Goal: Transaction & Acquisition: Purchase product/service

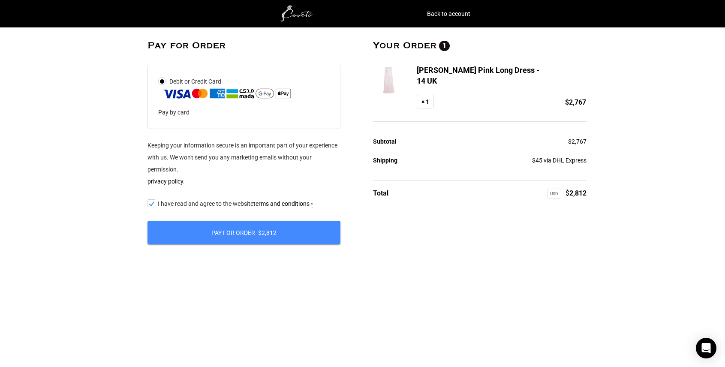
click at [289, 235] on button "Pay for order - $ 2,812" at bounding box center [244, 233] width 193 height 24
click at [151, 203] on input "I have read and agree to the website terms and conditions *" at bounding box center [151, 203] width 6 height 0
click at [153, 203] on input "I have read and agree to the website terms and conditions *" at bounding box center [151, 203] width 6 height 0
click at [232, 239] on button "Pay for order - $ 2,812" at bounding box center [244, 233] width 193 height 24
click at [267, 97] on img at bounding box center [227, 93] width 130 height 12
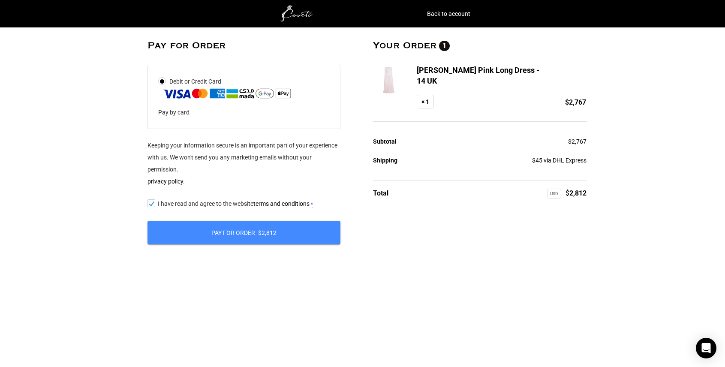
click at [0, 0] on input "Debit or Credit Card" at bounding box center [0, 0] width 0 height 0
click at [295, 12] on img at bounding box center [298, 13] width 86 height 17
click at [435, 14] on link "Back to account" at bounding box center [448, 14] width 43 height 12
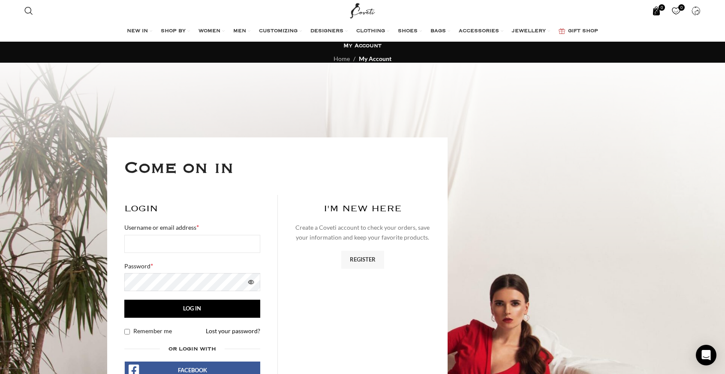
click at [660, 9] on span "0 items" at bounding box center [662, 7] width 6 height 6
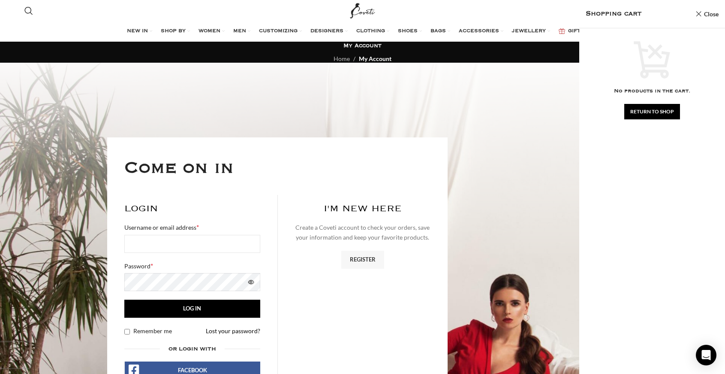
click at [548, 102] on div at bounding box center [362, 300] width 725 height 475
click at [708, 16] on link "Close" at bounding box center [707, 14] width 23 height 11
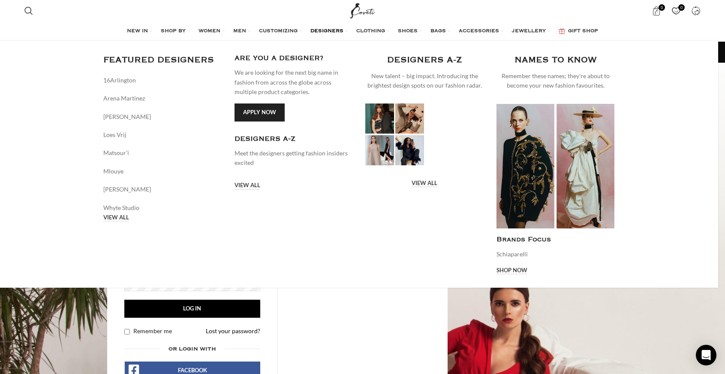
click at [328, 28] on span "DESIGNERS" at bounding box center [326, 31] width 33 height 7
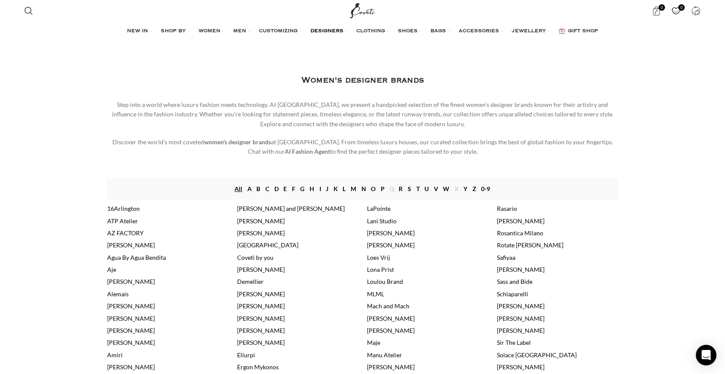
click at [410, 190] on link "S" at bounding box center [409, 188] width 3 height 9
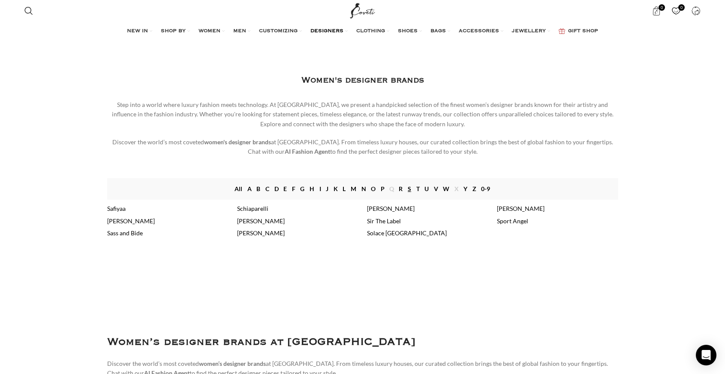
click at [117, 208] on link "Safiyaa" at bounding box center [116, 208] width 18 height 7
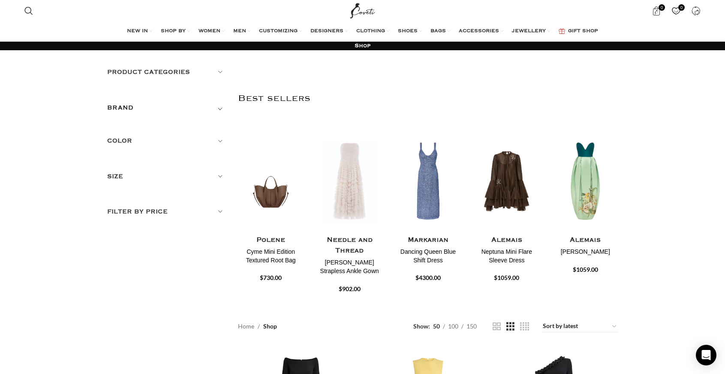
drag, startPoint x: 728, startPoint y: 19, endPoint x: 681, endPoint y: -52, distance: 84.8
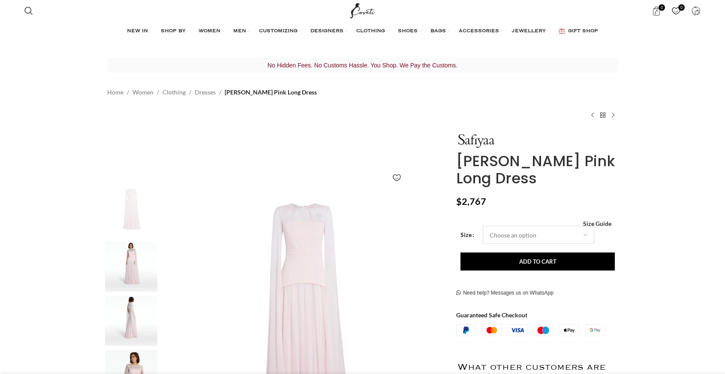
click at [542, 235] on select "Choose an option 4 UK 6 UK 8 UK 10 UK 12 UK 14 UK 16 UK 18 UK" at bounding box center [538, 235] width 111 height 18
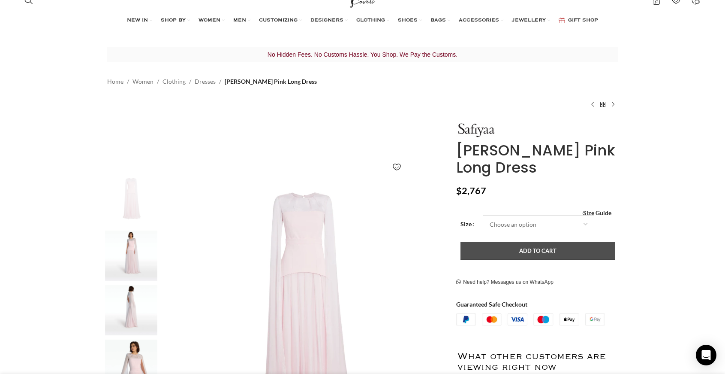
select select "14-uk"
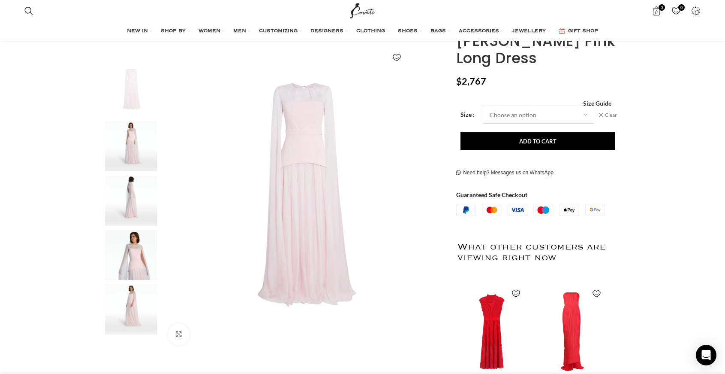
scroll to position [123, 0]
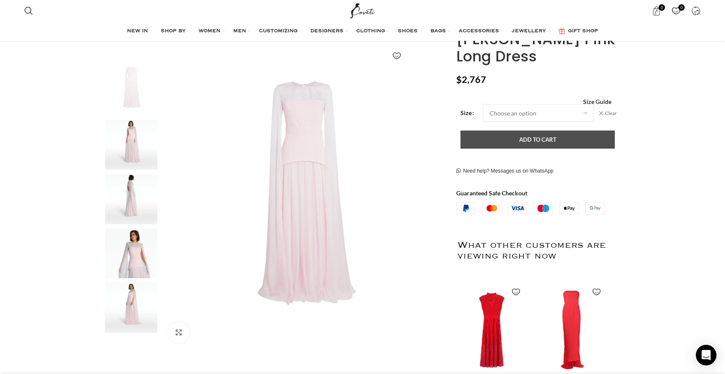
click at [542, 139] on button "Add to cart" at bounding box center [538, 139] width 154 height 18
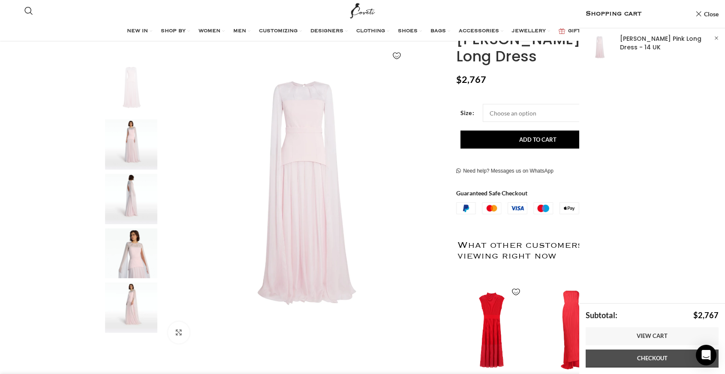
click at [654, 359] on link "Checkout" at bounding box center [652, 358] width 133 height 18
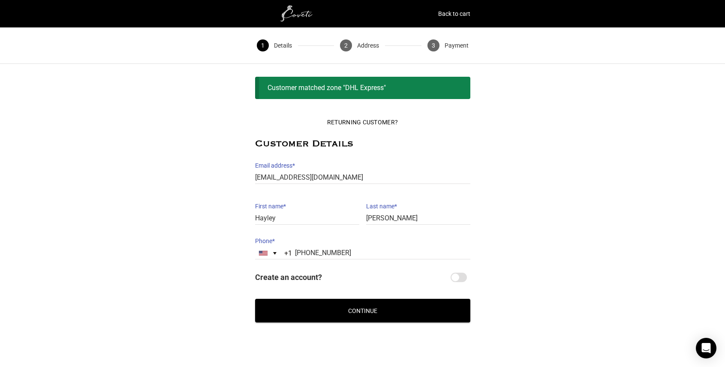
click at [360, 311] on button "Continue" at bounding box center [362, 311] width 215 height 24
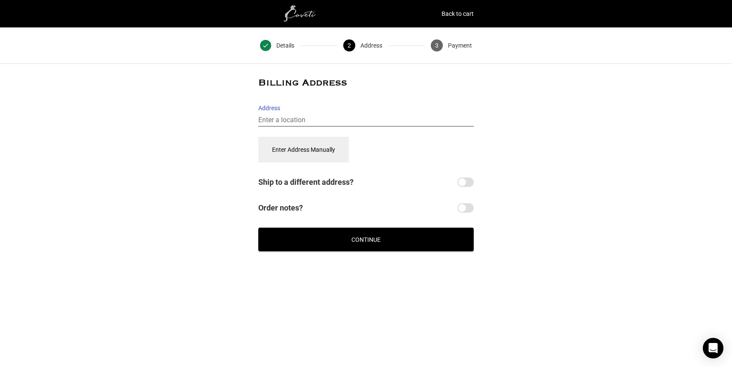
click at [304, 118] on input "Address" at bounding box center [365, 120] width 215 height 12
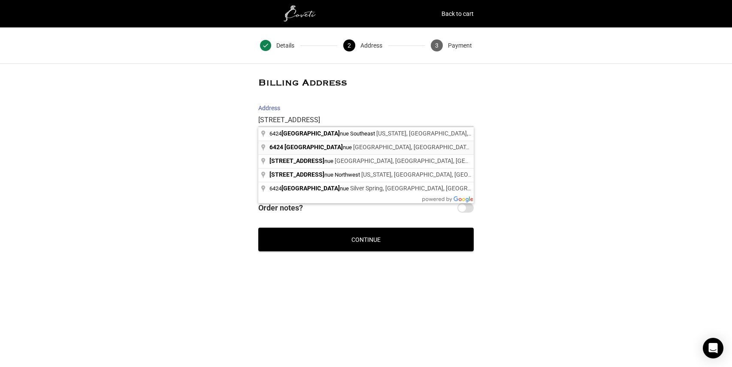
type input "[STREET_ADDRESS]"
select select "US"
type input "[STREET_ADDRESS]"
select select "VA"
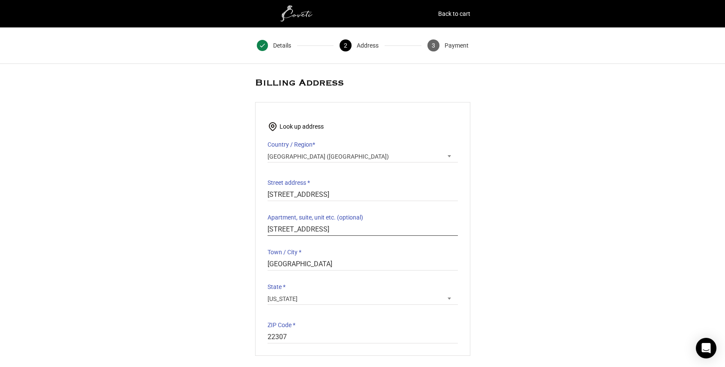
drag, startPoint x: 366, startPoint y: 231, endPoint x: 258, endPoint y: 221, distance: 109.0
click at [258, 221] on div "Look up address Country / Region * Select a country / region… Afghanistan Åland…" at bounding box center [362, 229] width 215 height 254
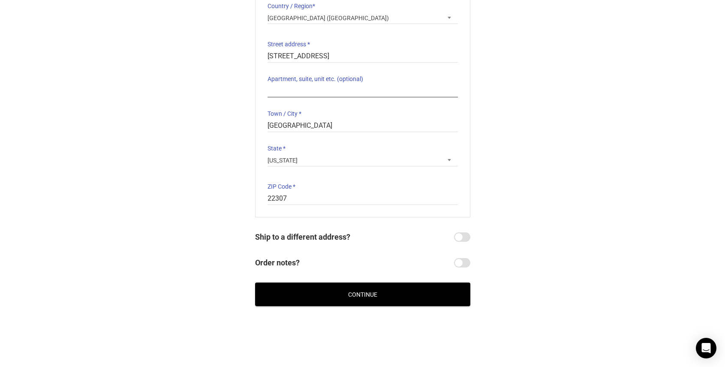
scroll to position [146, 0]
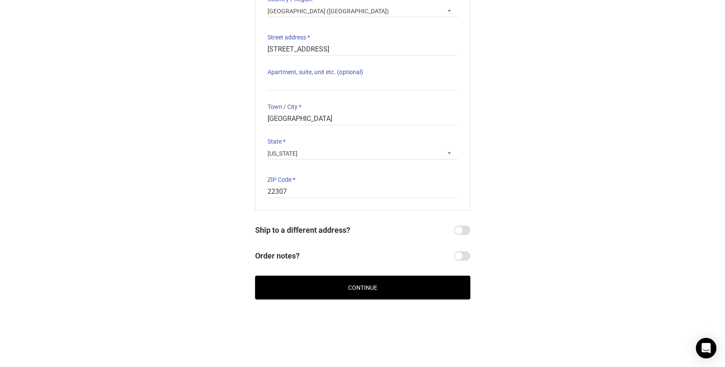
click at [349, 289] on button "Continue" at bounding box center [362, 288] width 215 height 24
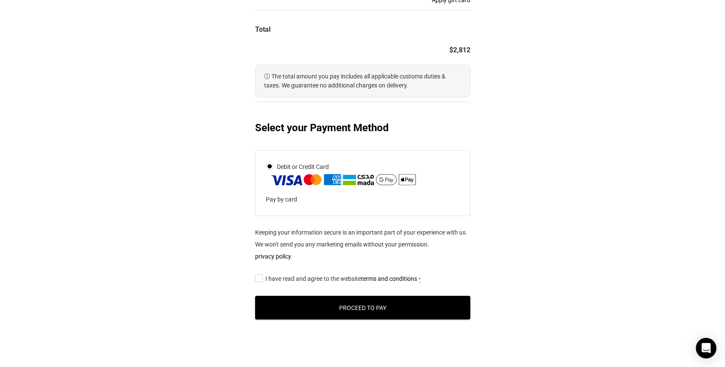
scroll to position [325, 0]
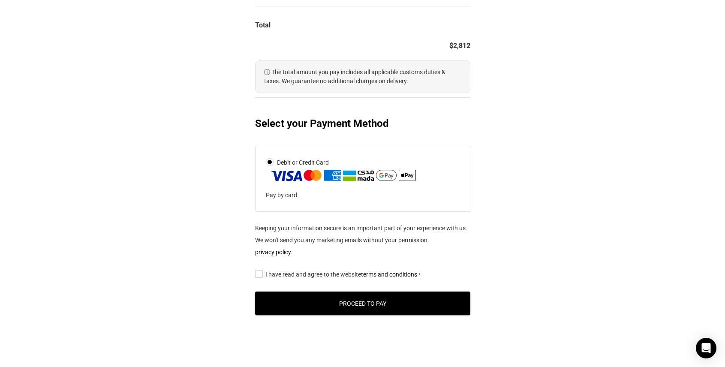
click at [258, 274] on input "I have read and agree to the website terms and conditions *" at bounding box center [258, 274] width 6 height 0
click at [374, 305] on button "Proceed to Pay" at bounding box center [362, 304] width 215 height 24
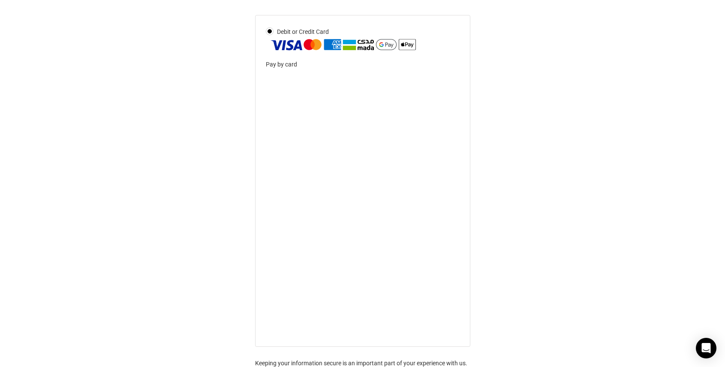
scroll to position [456, 0]
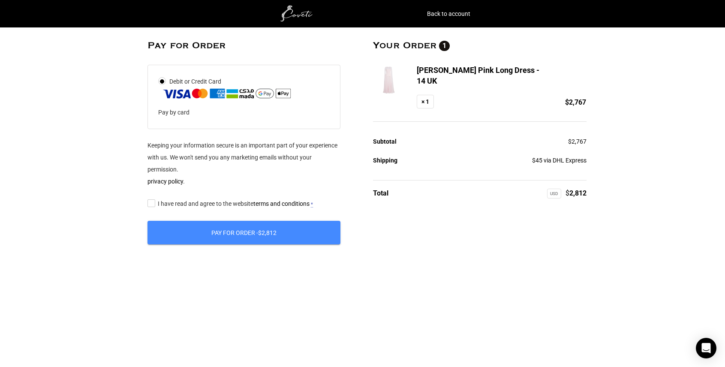
click at [151, 203] on input "I have read and agree to the website terms and conditions *" at bounding box center [151, 203] width 6 height 0
click at [235, 229] on button "Pay for order - $ 2,812" at bounding box center [244, 233] width 193 height 24
